Goal: Use online tool/utility

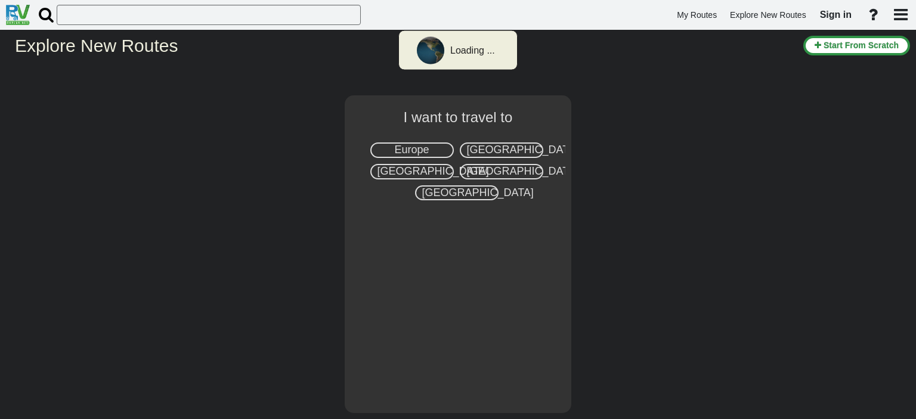
select select "number:8"
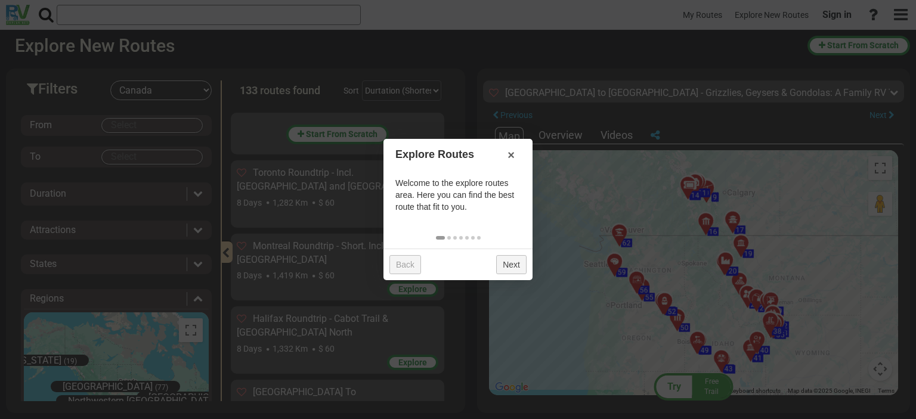
scroll to position [5445, 0]
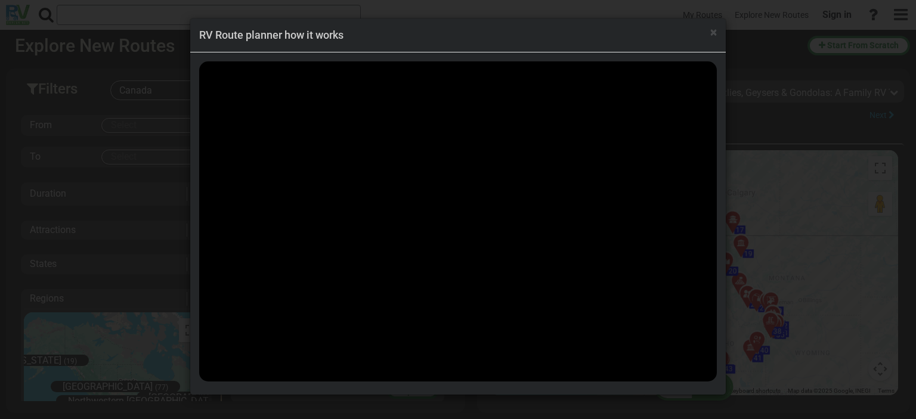
click at [863, 223] on div "× RV Route planner how it works" at bounding box center [458, 209] width 916 height 419
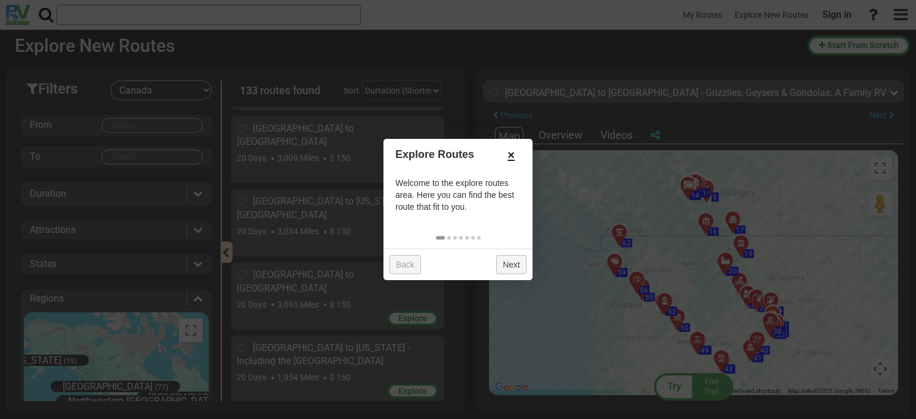
click at [508, 151] on link "×" at bounding box center [511, 155] width 19 height 20
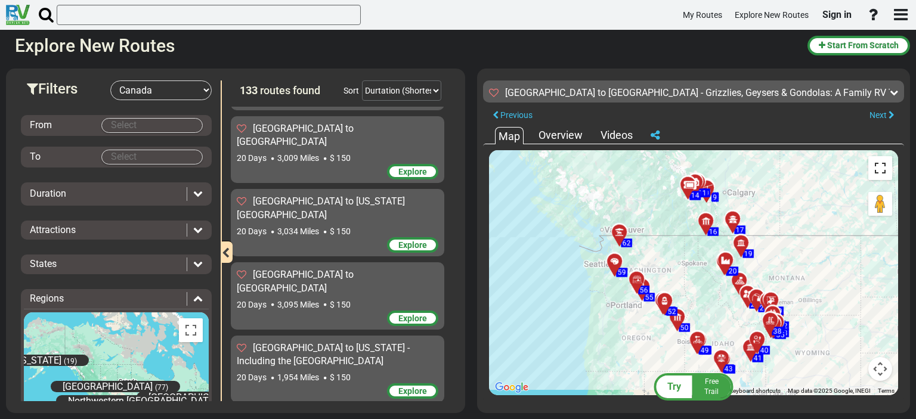
click at [878, 169] on button "Toggle fullscreen view" at bounding box center [881, 168] width 24 height 24
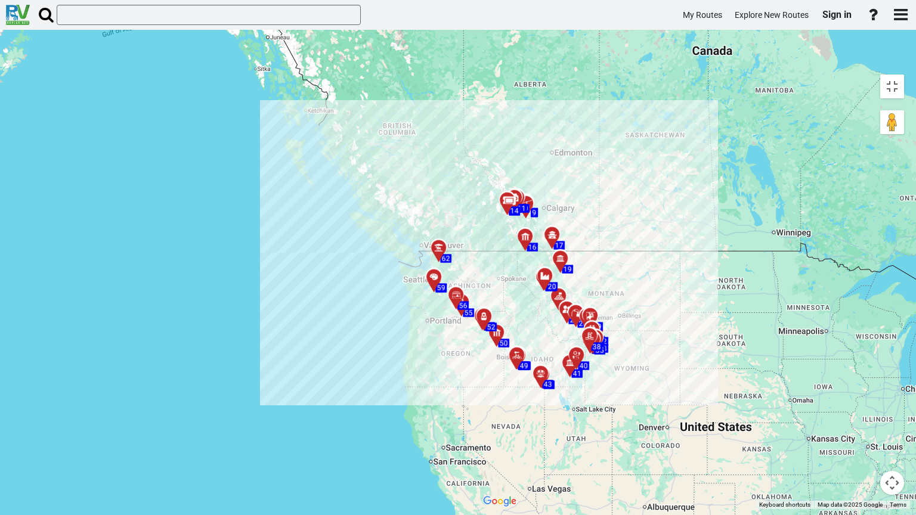
drag, startPoint x: 687, startPoint y: 165, endPoint x: 505, endPoint y: 164, distance: 181.9
click at [505, 164] on div "To activate drag with keyboard, press Alt + Enter. Once in keyboard drag state,…" at bounding box center [693, 289] width 433 height 441
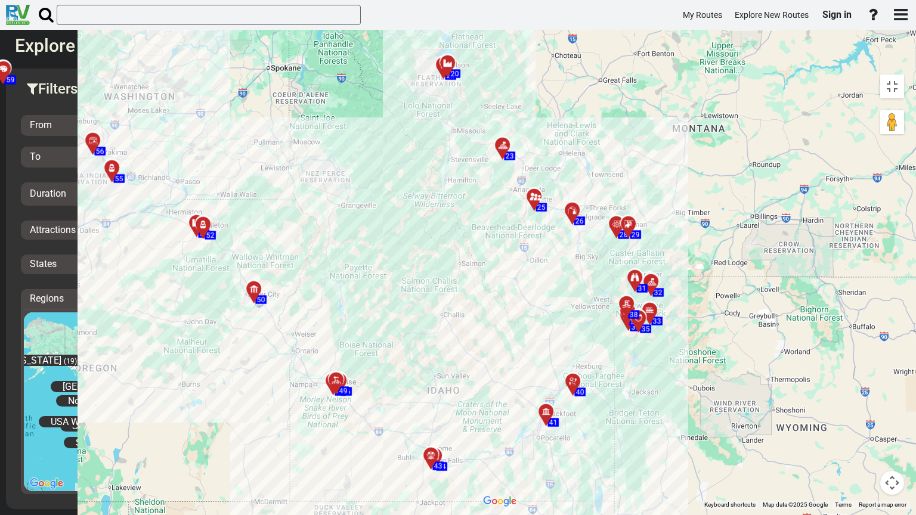
drag, startPoint x: 350, startPoint y: 332, endPoint x: 332, endPoint y: 278, distance: 56.6
click at [477, 278] on div "To activate drag with keyboard, press Alt + Enter. Once in keyboard drag state,…" at bounding box center [693, 289] width 433 height 441
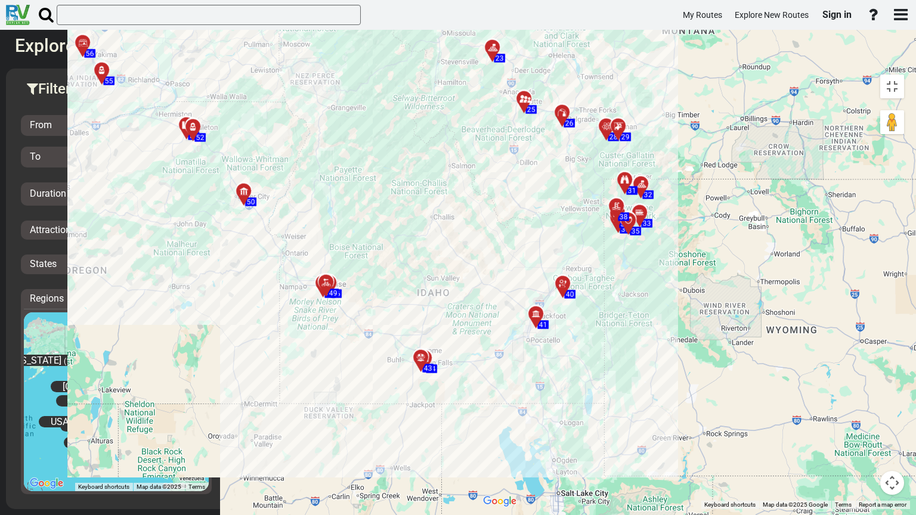
drag, startPoint x: 332, startPoint y: 278, endPoint x: 322, endPoint y: 179, distance: 99.5
click at [477, 179] on div "To activate drag with keyboard, press Alt + Enter. Once in keyboard drag state,…" at bounding box center [693, 289] width 433 height 441
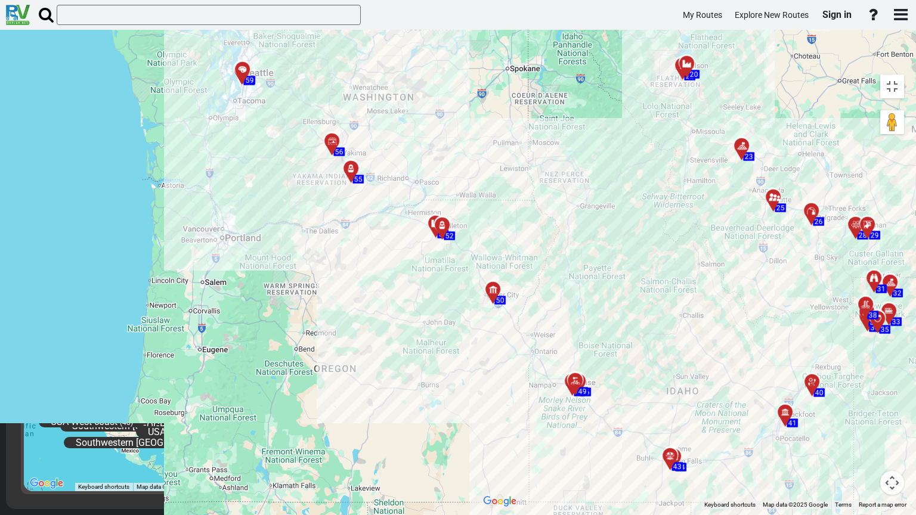
drag, startPoint x: 128, startPoint y: 50, endPoint x: 381, endPoint y: 150, distance: 271.5
click at [477, 150] on div "To activate drag with keyboard, press Alt + Enter. Once in keyboard drag state,…" at bounding box center [693, 289] width 433 height 441
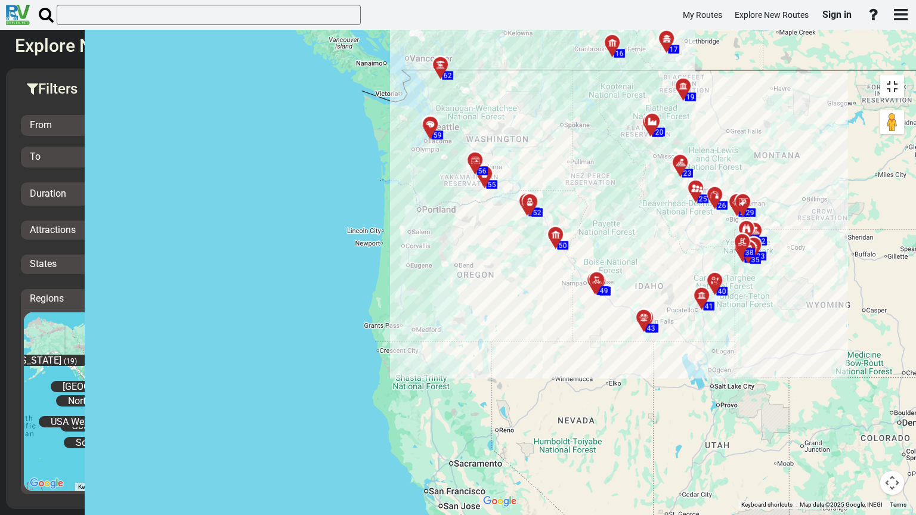
click at [897, 75] on button "Toggle fullscreen view" at bounding box center [892, 87] width 24 height 24
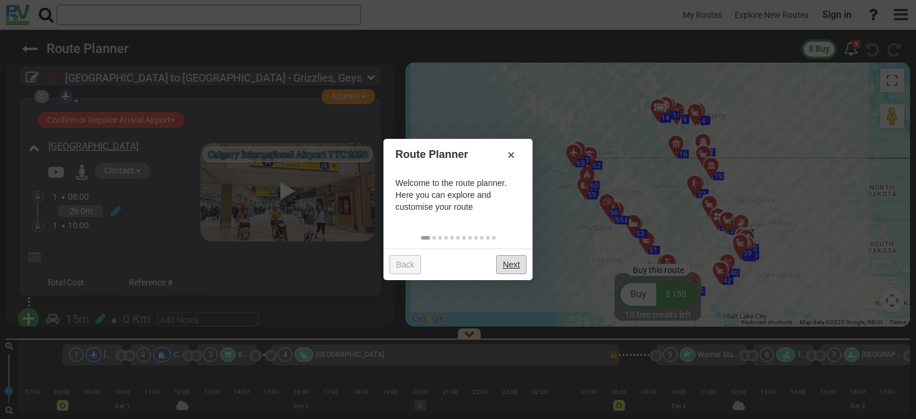
click at [511, 262] on link "Next" at bounding box center [511, 264] width 30 height 19
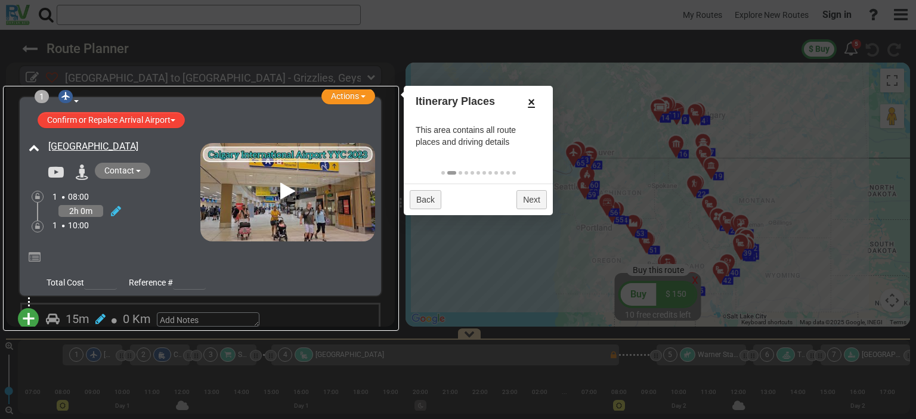
click at [533, 101] on link "×" at bounding box center [531, 102] width 19 height 20
